Goal: Feedback & Contribution: Leave review/rating

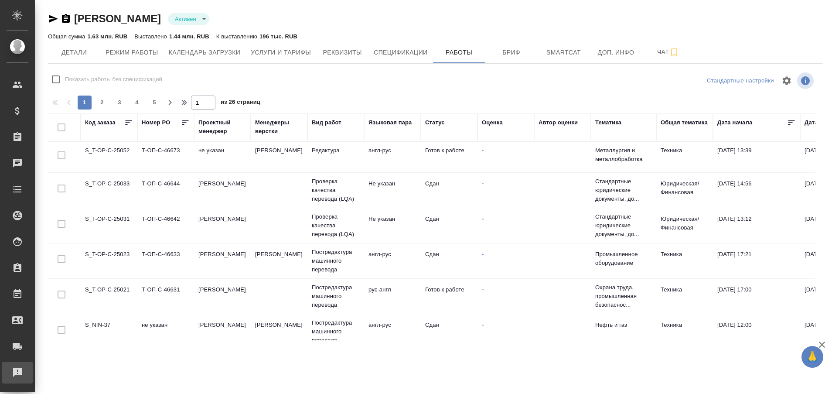
click at [14, 379] on div "Рекламации" at bounding box center [7, 372] width 22 height 13
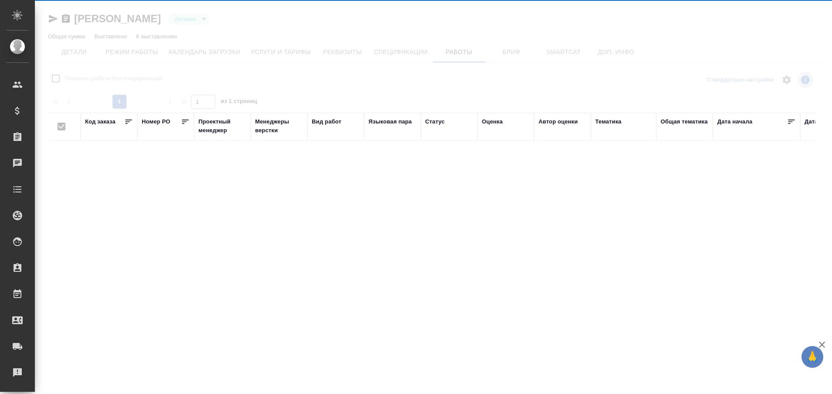
type input "active"
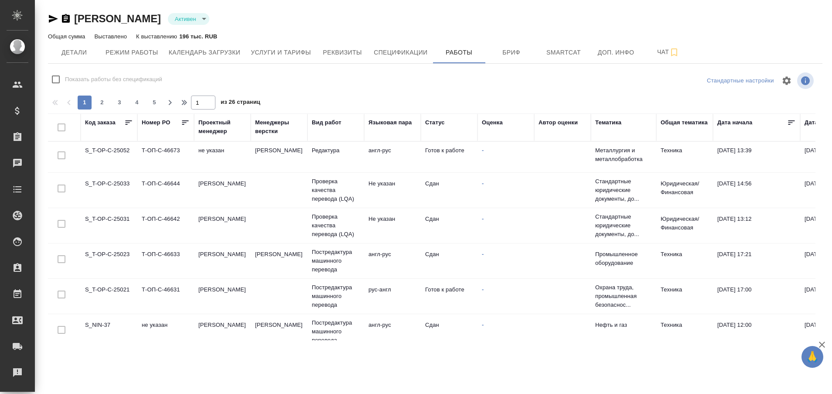
checkbox input "false"
click at [108, 157] on td "S_T-OP-C-25052" at bounding box center [109, 157] width 57 height 31
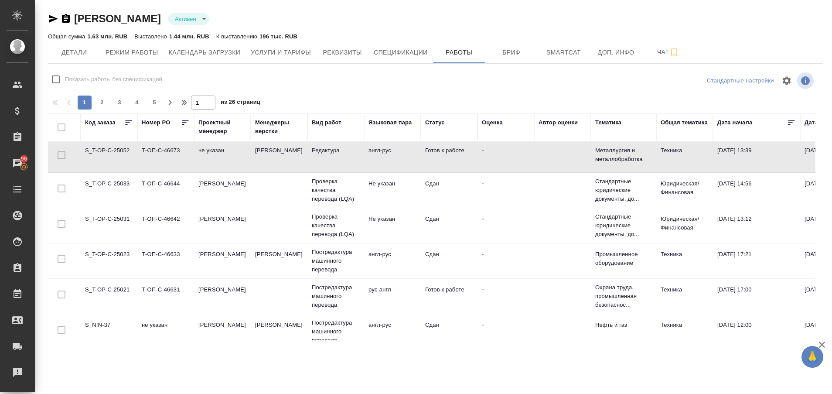
click at [108, 157] on td "S_T-OP-C-25052" at bounding box center [109, 157] width 57 height 31
click at [103, 157] on td "S_T-OP-C-25052" at bounding box center [109, 157] width 57 height 31
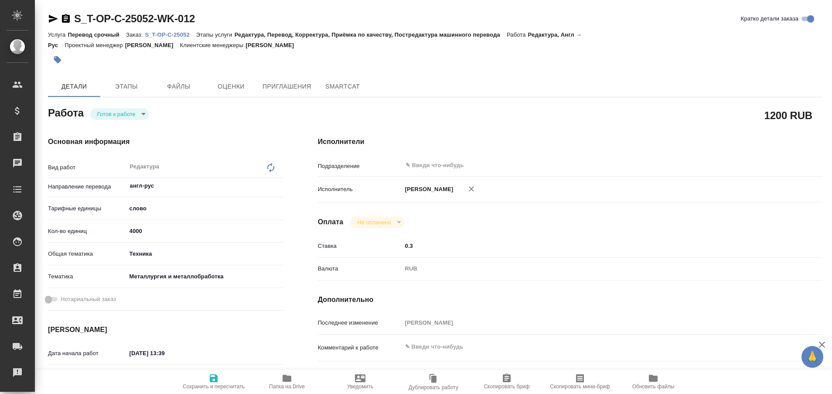
type textarea "x"
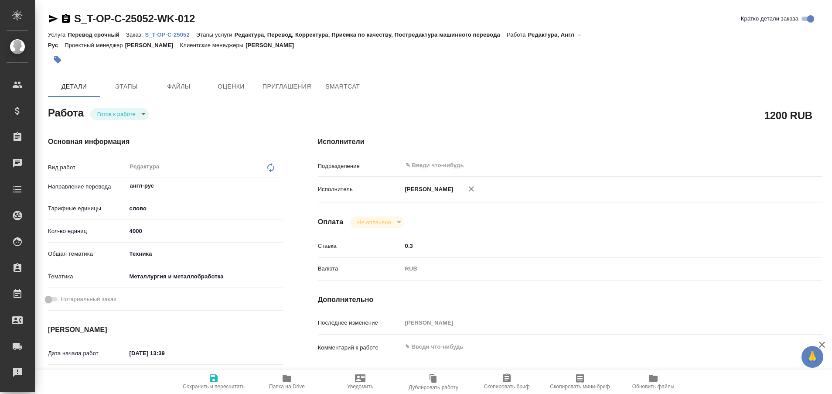
type textarea "x"
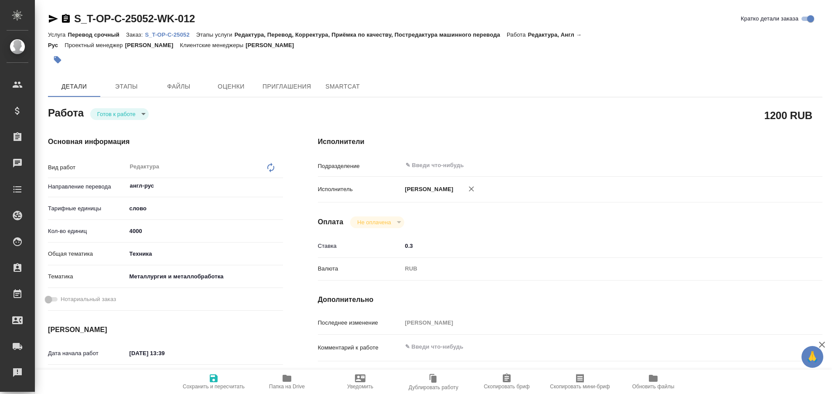
type textarea "x"
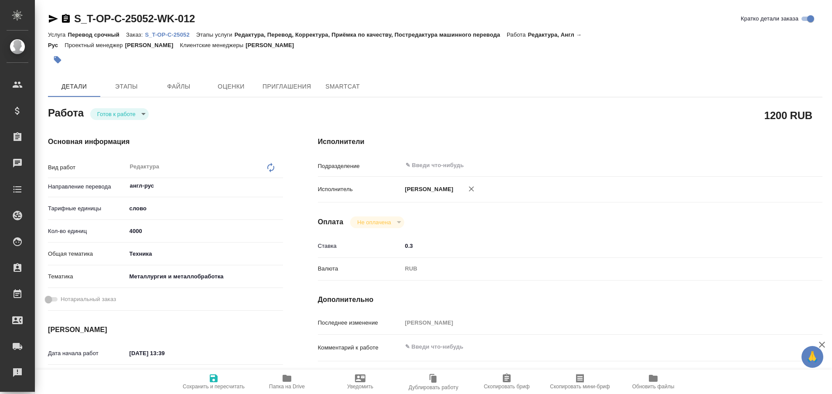
type textarea "x"
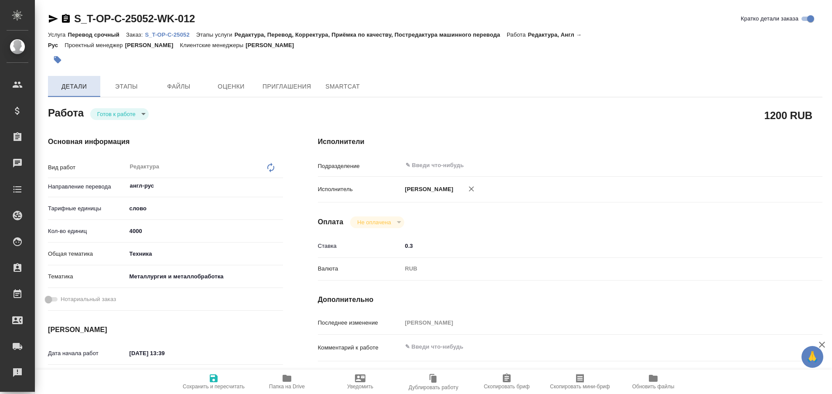
type textarea "x"
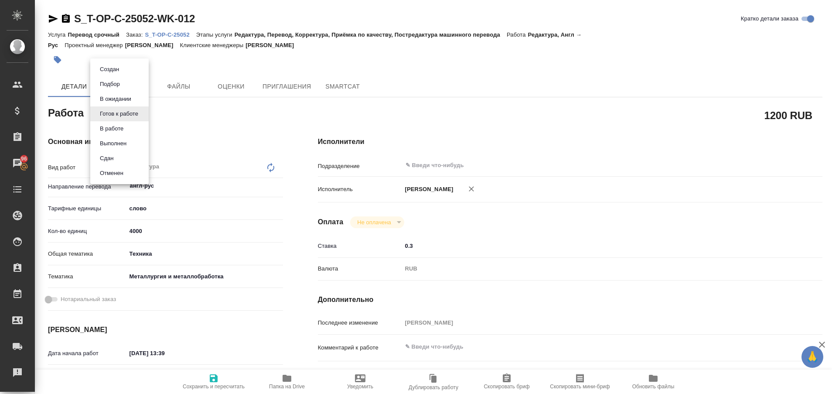
click at [143, 113] on body "🙏 .cls-1 fill:#fff; AWATERA Plastinina Anastasia Клиенты Спецификации Заказы 96…" at bounding box center [416, 197] width 832 height 394
click at [106, 144] on button "Выполнен" at bounding box center [113, 144] width 32 height 10
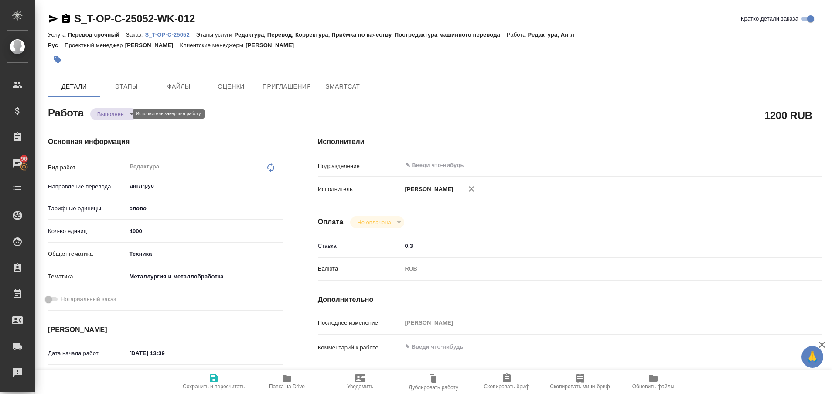
type textarea "x"
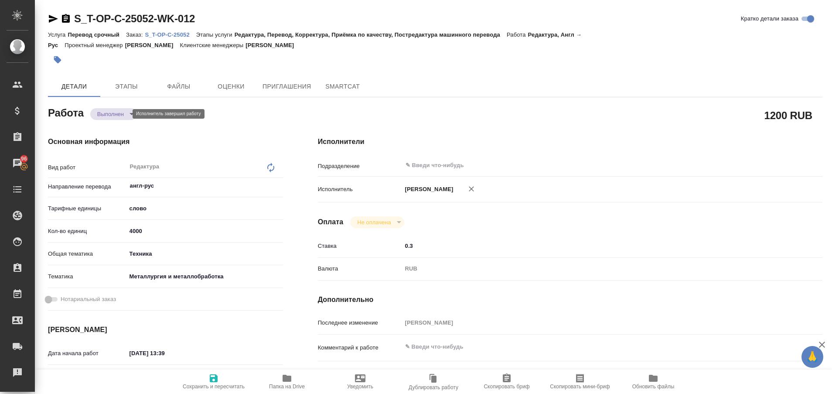
type textarea "x"
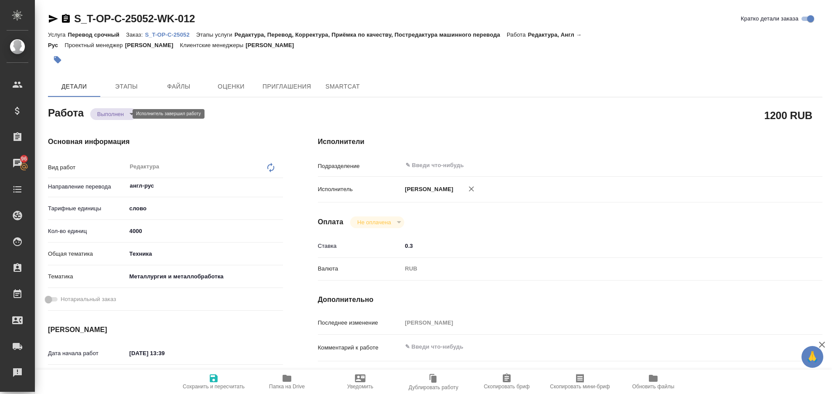
type textarea "x"
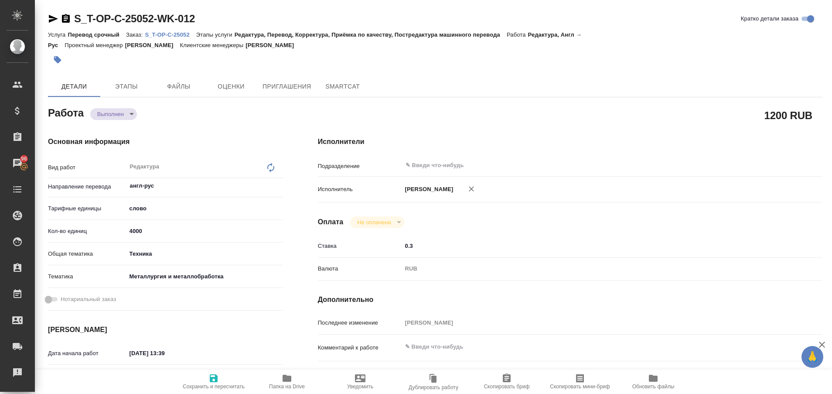
type textarea "x"
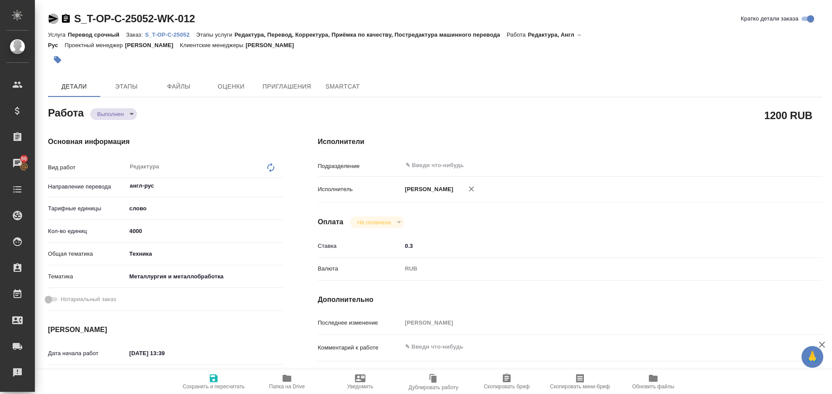
click at [53, 18] on icon "button" at bounding box center [53, 19] width 9 height 8
type textarea "x"
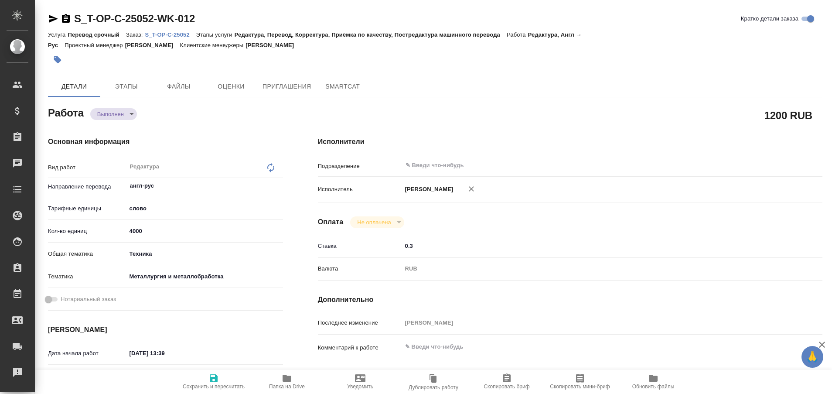
type textarea "x"
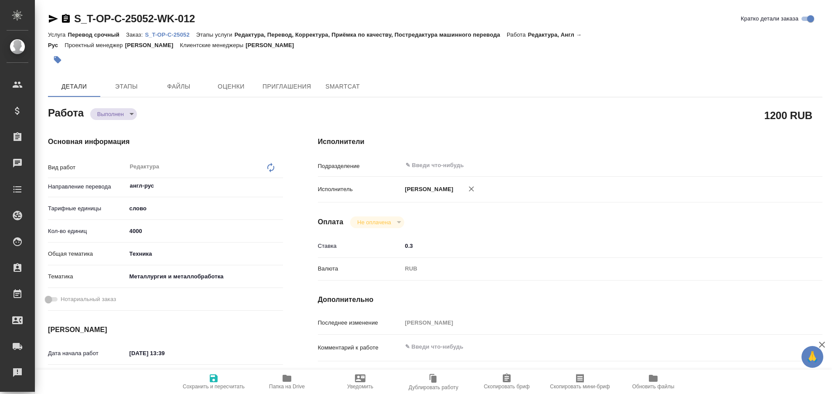
type textarea "x"
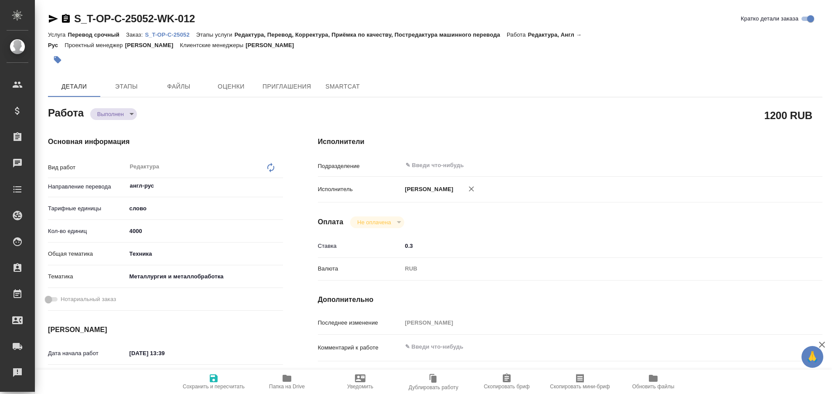
type textarea "x"
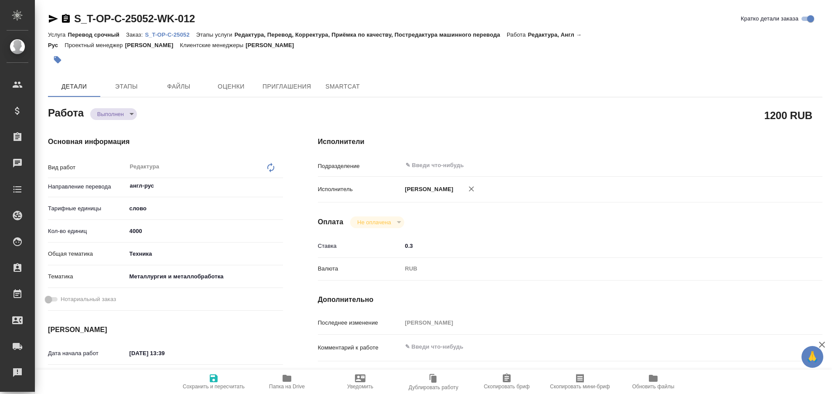
type textarea "x"
click at [181, 36] on p "S_T-OP-C-25052" at bounding box center [170, 34] width 51 height 7
type textarea "x"
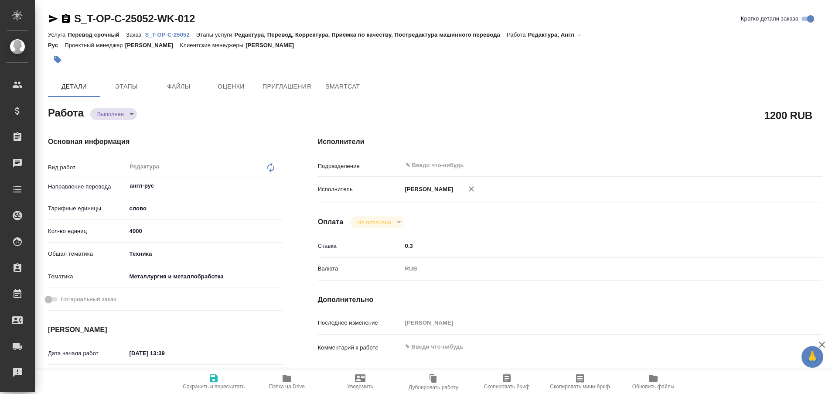
type textarea "x"
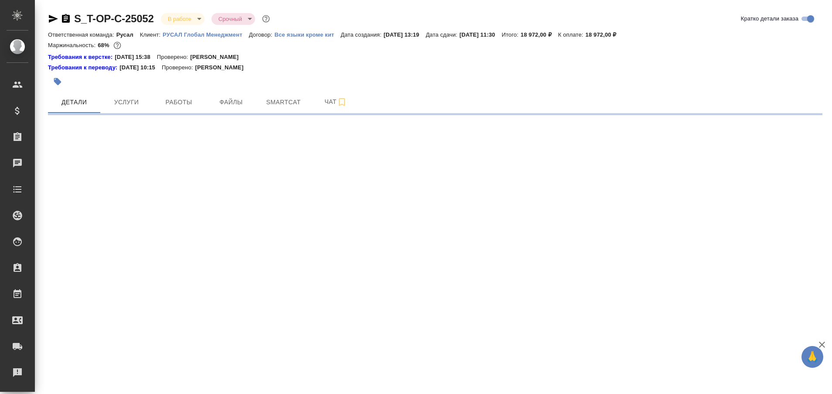
select select "RU"
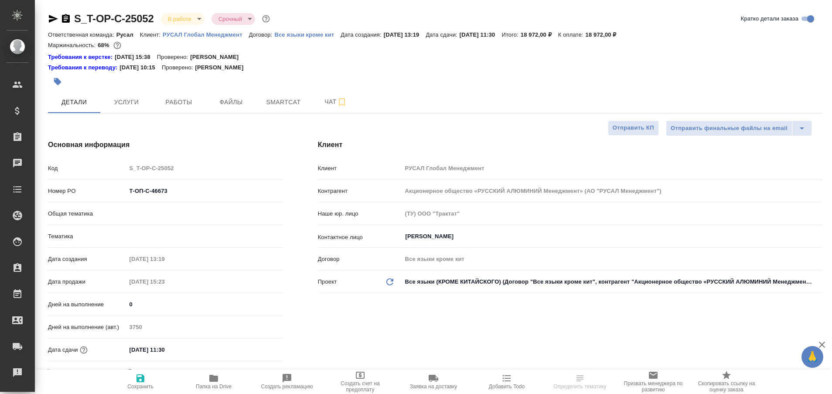
type textarea "x"
type input "Русал"
type input "[PERSON_NAME]"
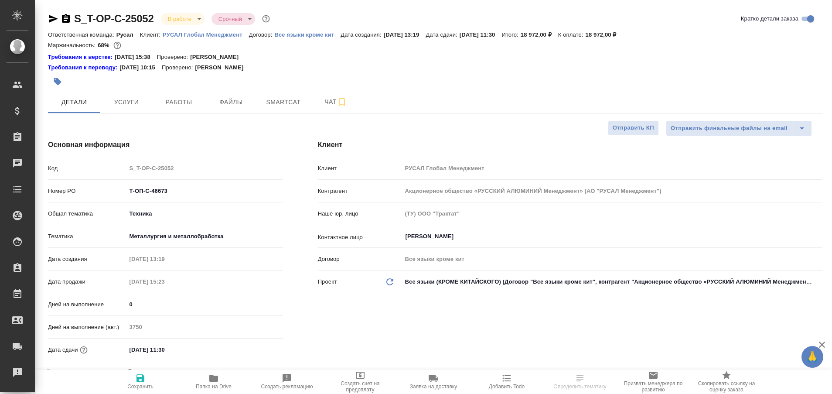
type input "[PERSON_NAME]"
click at [170, 112] on button "Работы" at bounding box center [179, 102] width 52 height 22
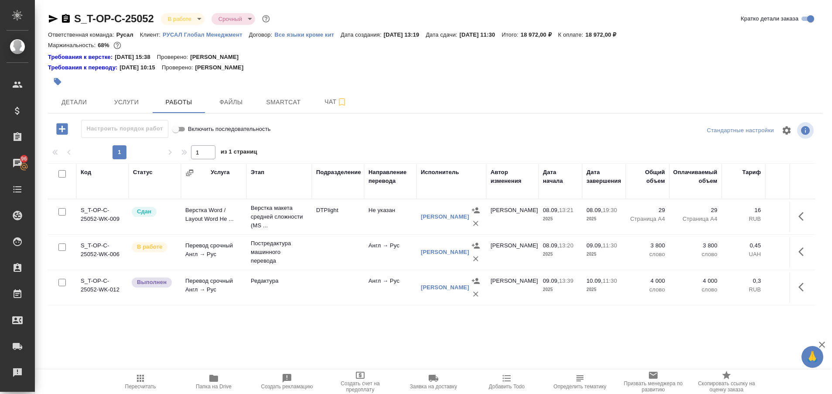
drag, startPoint x: 247, startPoint y: 349, endPoint x: 264, endPoint y: 355, distance: 17.8
click at [264, 355] on div "Код Статус Услуга Этап Подразделение Направление перевода Исполнитель Автор изм…" at bounding box center [432, 261] width 768 height 196
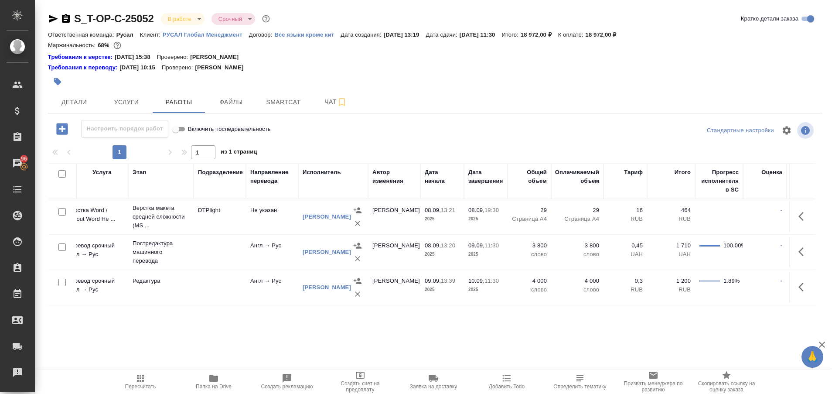
scroll to position [0, 220]
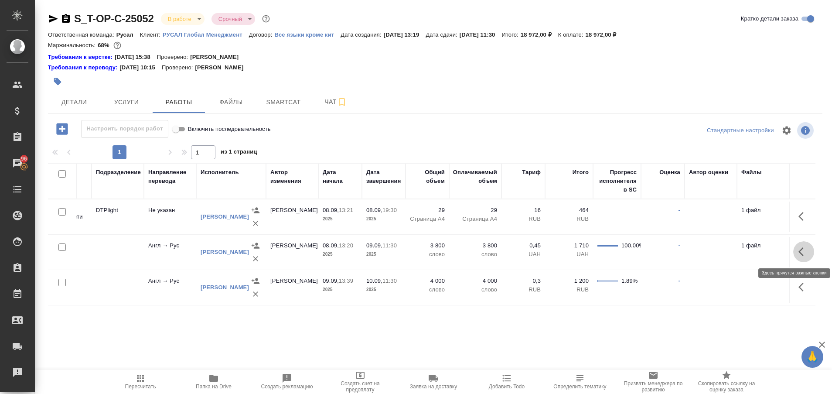
click at [800, 249] on icon "button" at bounding box center [804, 251] width 10 height 10
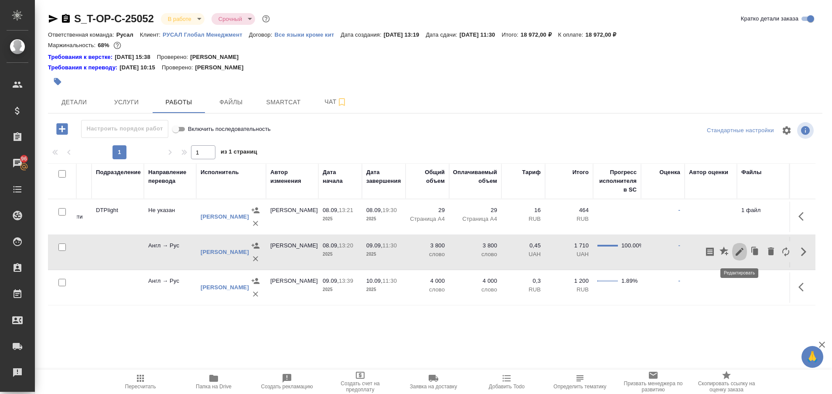
click at [738, 255] on icon "button" at bounding box center [740, 252] width 8 height 8
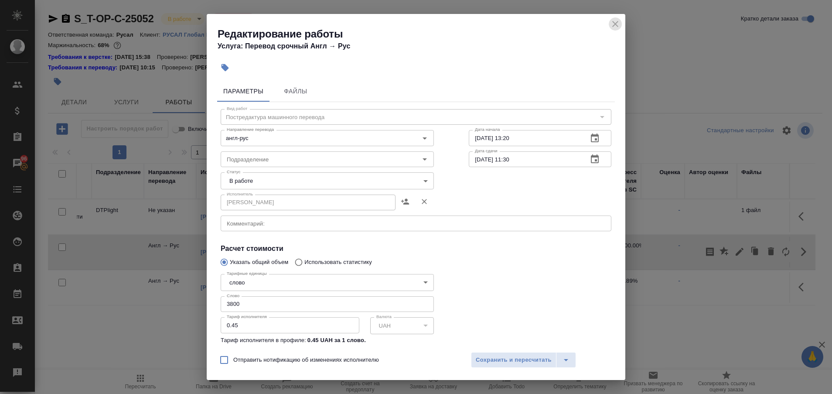
click at [616, 21] on icon "close" at bounding box center [615, 24] width 10 height 10
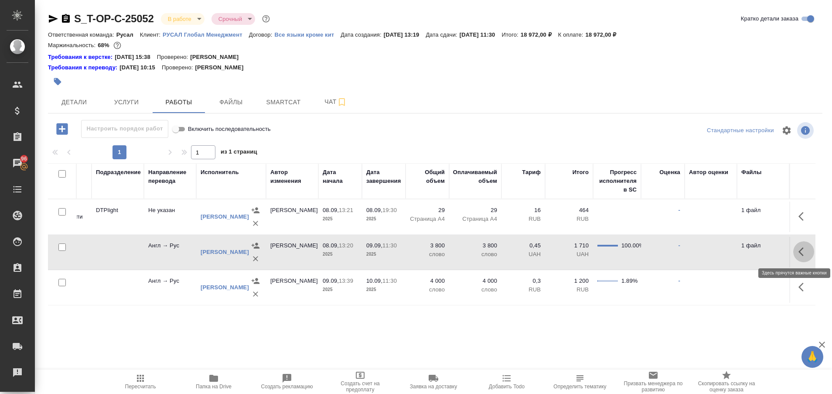
click at [806, 250] on icon "button" at bounding box center [804, 251] width 10 height 10
click at [725, 253] on icon "button" at bounding box center [724, 250] width 9 height 9
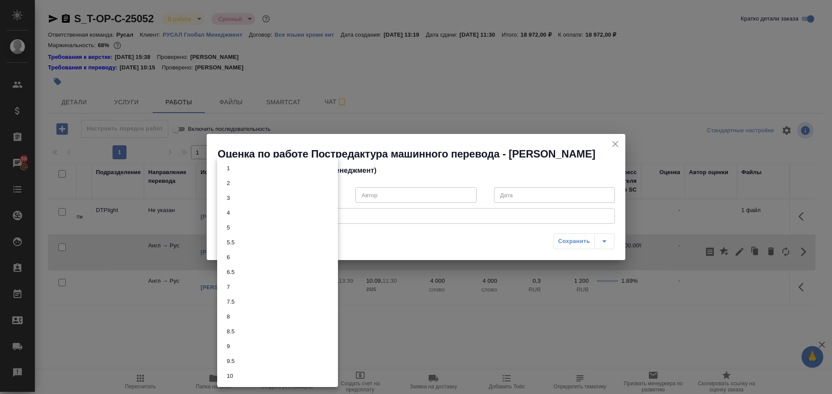
click at [328, 205] on body "🙏 .cls-1 fill:#fff; AWATERA Plastinina Anastasia Клиенты Спецификации Заказы 96…" at bounding box center [416, 197] width 832 height 394
click at [273, 303] on li "7.5" at bounding box center [277, 301] width 121 height 15
type input "7.5"
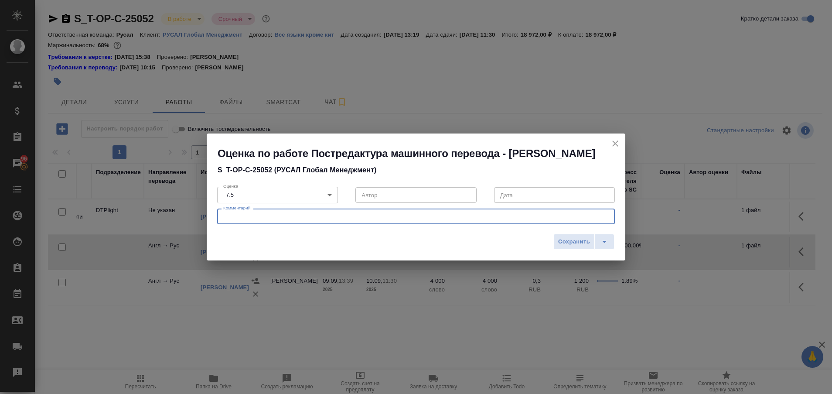
click at [328, 220] on textarea at bounding box center [416, 216] width 386 height 7
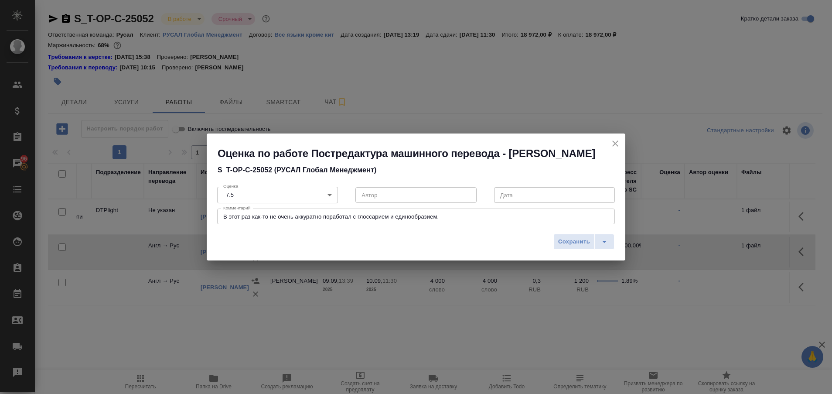
click at [464, 219] on div "В этот раз как-то не очень аккуратно поработал с глоссарием и единообразием. x …" at bounding box center [416, 217] width 398 height 16
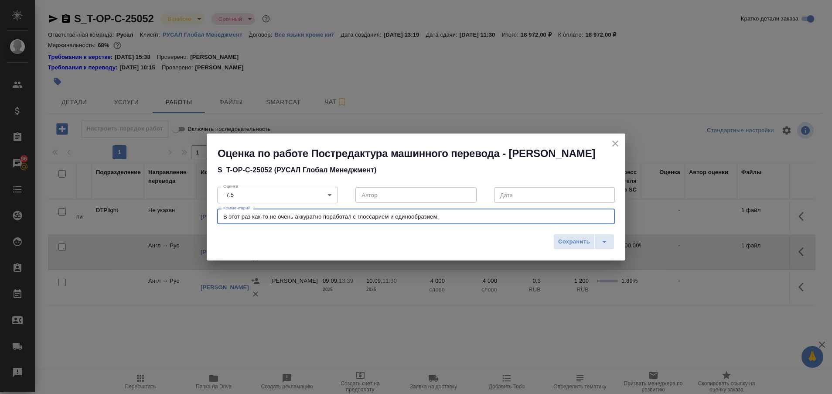
click at [270, 220] on textarea "В этот раз как-то не очень аккуратно поработал с глоссарием и единообразием." at bounding box center [416, 216] width 386 height 7
type textarea "В этот раз не очень аккуратно поработал с глоссарием и единообразием."
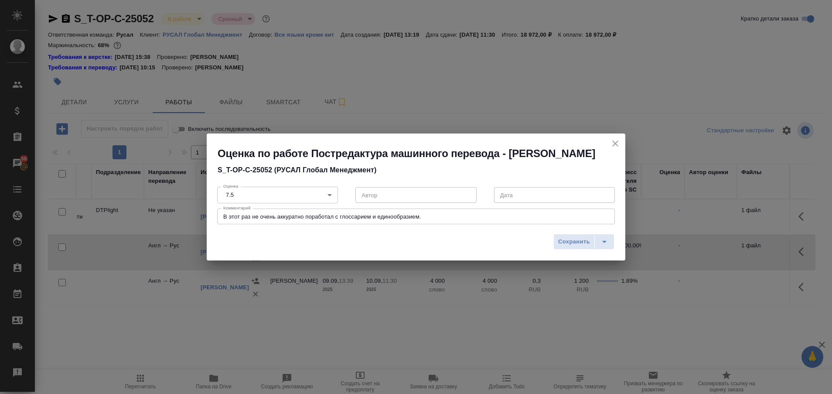
click at [461, 224] on div "В этот раз не очень аккуратно поработал с глоссарием и единообразием. x Коммент…" at bounding box center [416, 217] width 398 height 16
click at [568, 247] on span "Сохранить" at bounding box center [574, 242] width 32 height 10
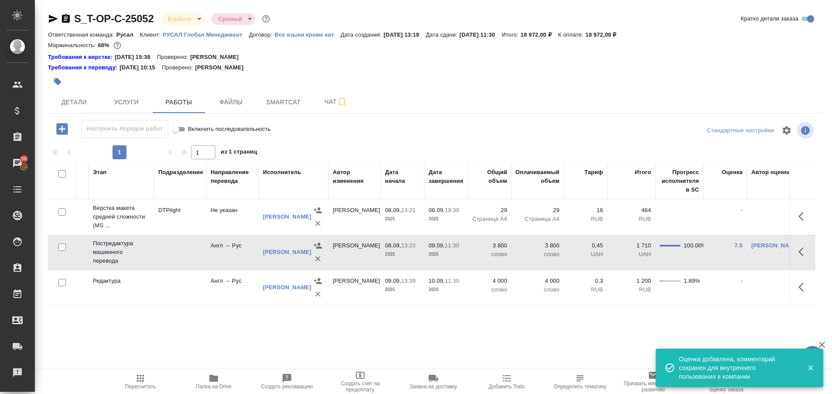
scroll to position [0, 0]
